Goal: Register for event/course

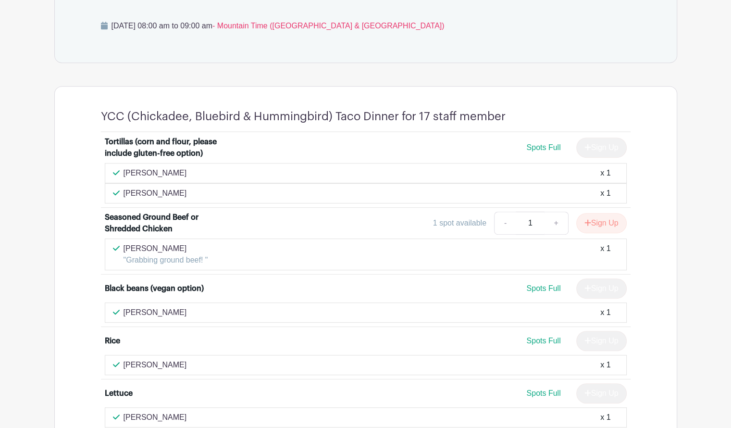
scroll to position [529, 0]
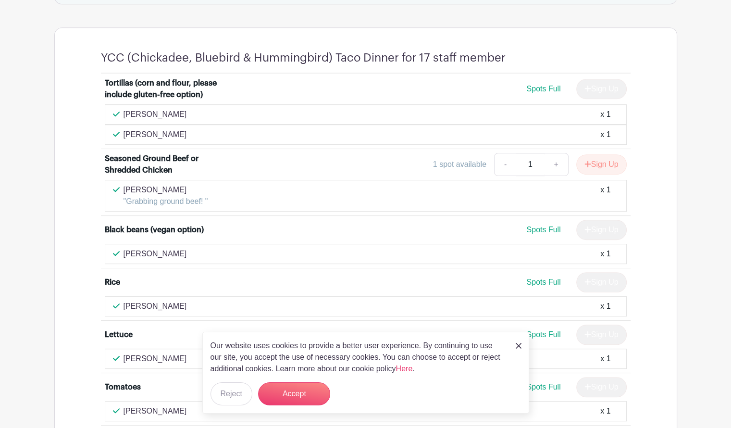
click at [520, 344] on img at bounding box center [519, 346] width 6 height 6
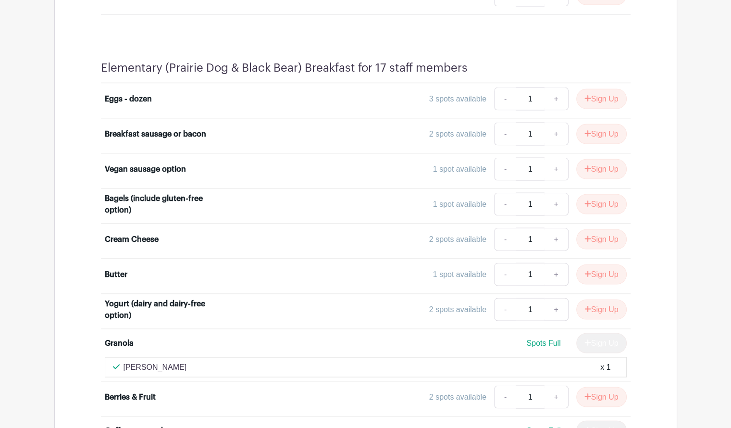
scroll to position [1805, 0]
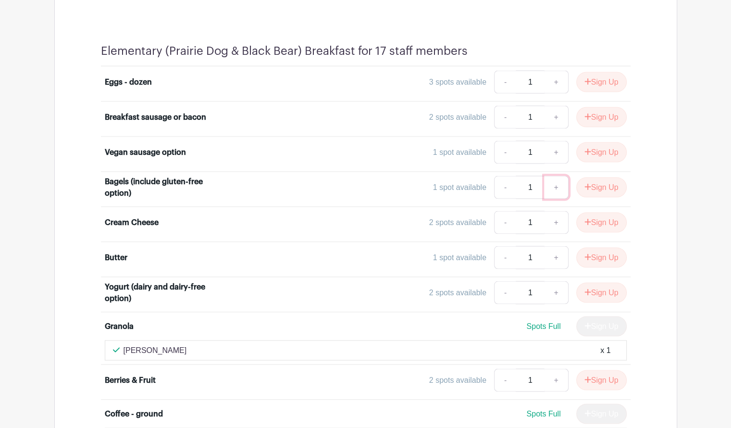
click at [554, 175] on link "+" at bounding box center [556, 186] width 24 height 23
click at [588, 183] on icon "submit" at bounding box center [587, 187] width 7 height 8
click at [557, 212] on link "+" at bounding box center [556, 221] width 24 height 23
type input "2"
click at [586, 218] on icon "submit" at bounding box center [587, 222] width 7 height 8
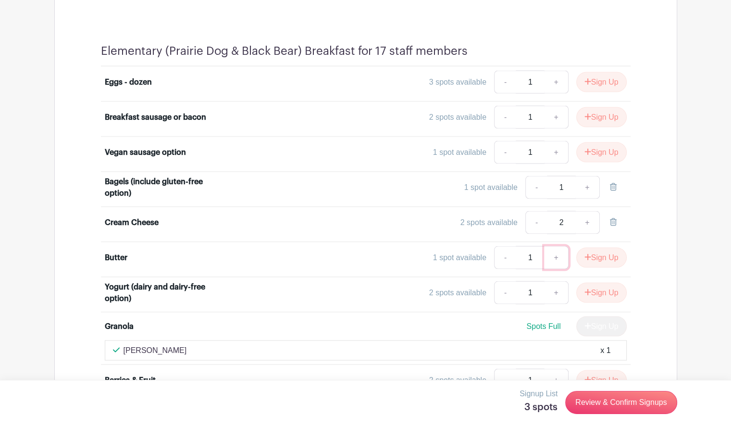
click at [555, 246] on link "+" at bounding box center [556, 257] width 24 height 23
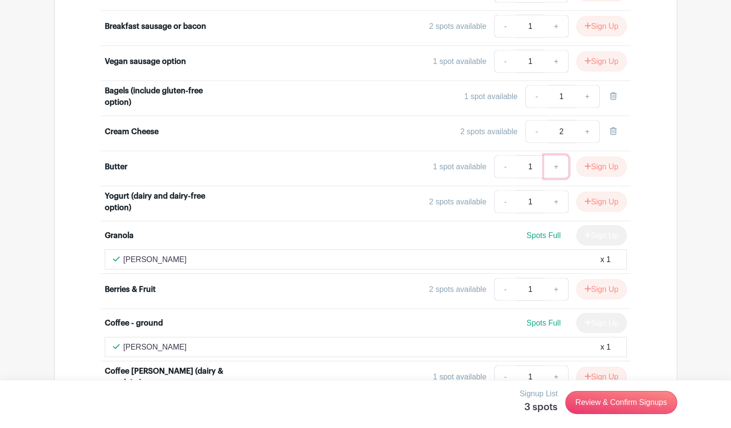
scroll to position [1901, 0]
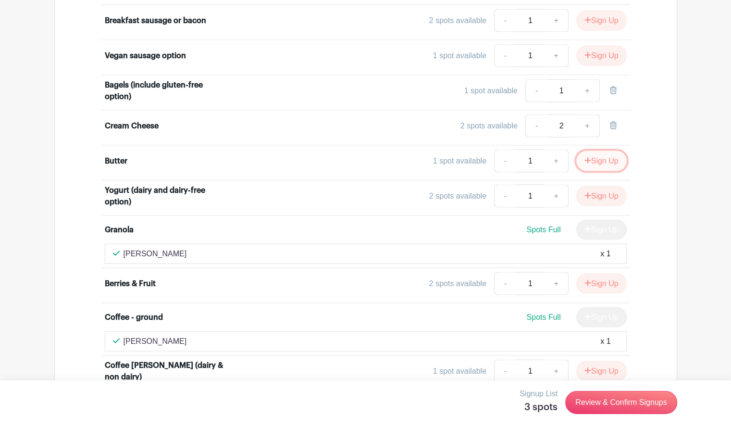
click at [586, 157] on icon "submit" at bounding box center [587, 161] width 7 height 8
click at [555, 187] on link "+" at bounding box center [556, 196] width 24 height 23
type input "2"
click at [609, 186] on button "Sign Up" at bounding box center [601, 196] width 50 height 20
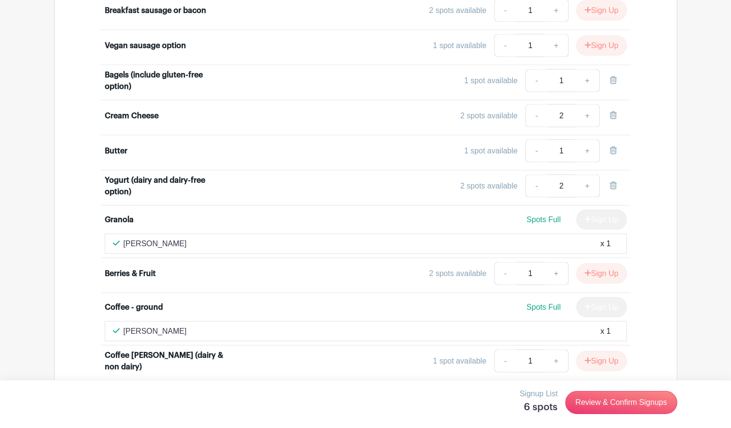
scroll to position [1873, 0]
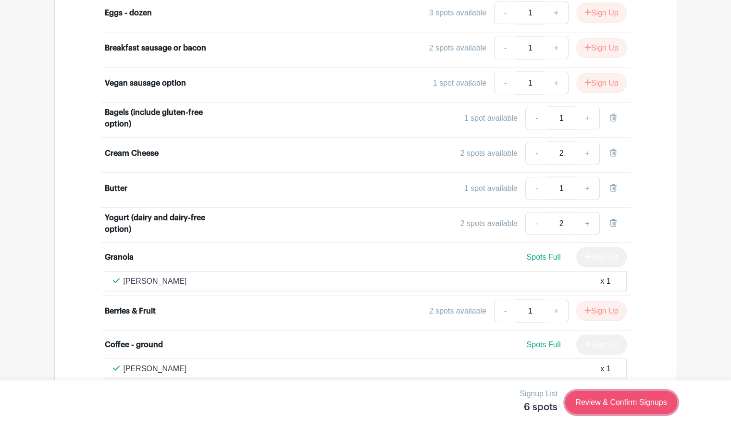
click at [629, 405] on link "Review & Confirm Signups" at bounding box center [620, 402] width 111 height 23
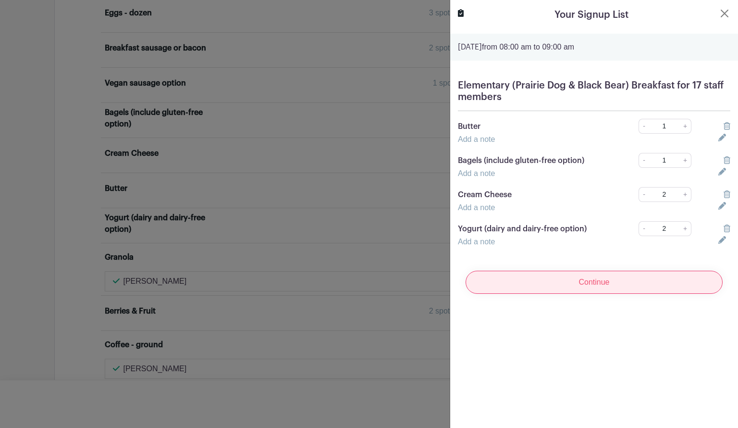
click at [609, 280] on input "Continue" at bounding box center [594, 282] width 257 height 23
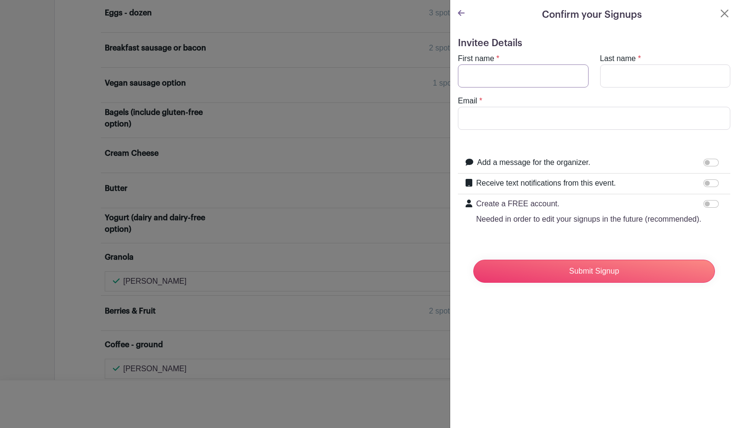
click at [514, 68] on input "First name" at bounding box center [523, 75] width 131 height 23
type input "[PERSON_NAME]"
type input "[PERSON_NAME][EMAIL_ADDRESS][DOMAIN_NAME]"
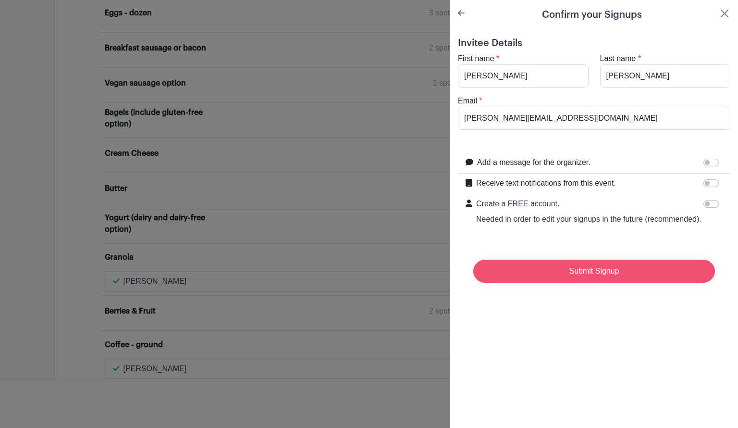
click at [559, 276] on input "Submit Signup" at bounding box center [594, 270] width 242 height 23
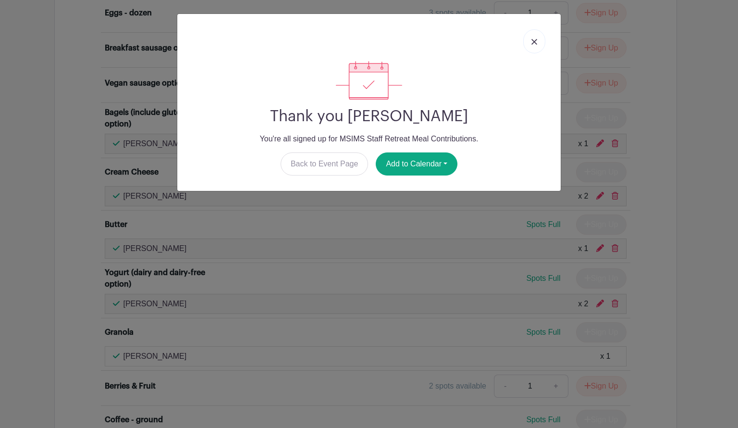
click at [536, 39] on img at bounding box center [534, 42] width 6 height 6
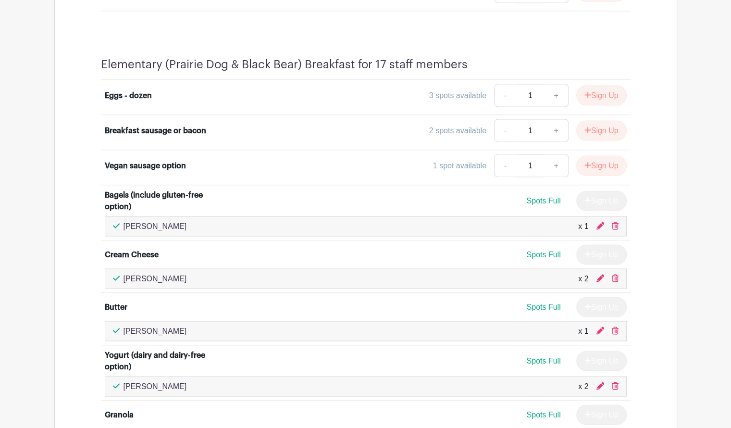
scroll to position [1777, 0]
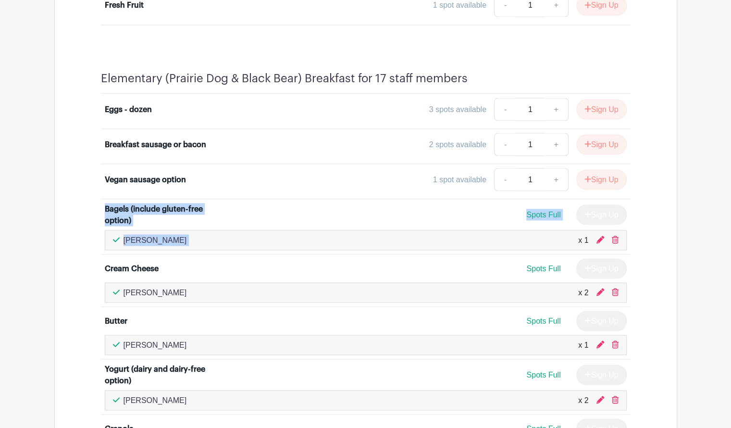
drag, startPoint x: 105, startPoint y: 198, endPoint x: 538, endPoint y: 231, distance: 433.7
click at [538, 231] on li "Bagels (include gluten-free option) Spots Full Sign Up [PERSON_NAME] x 1" at bounding box center [366, 226] width 530 height 55
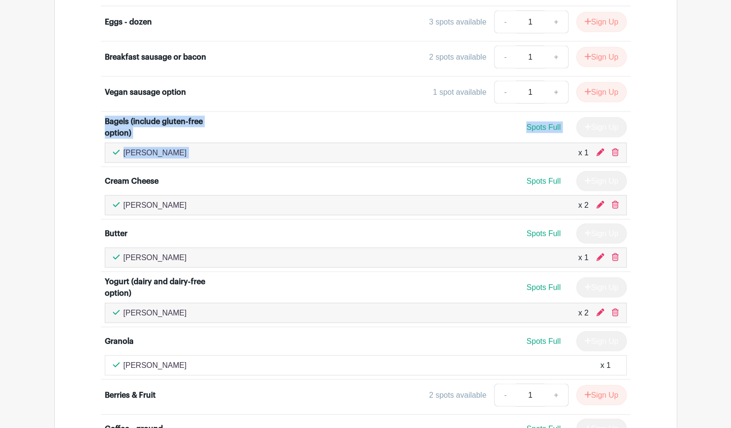
scroll to position [1873, 0]
